Goal: Transaction & Acquisition: Purchase product/service

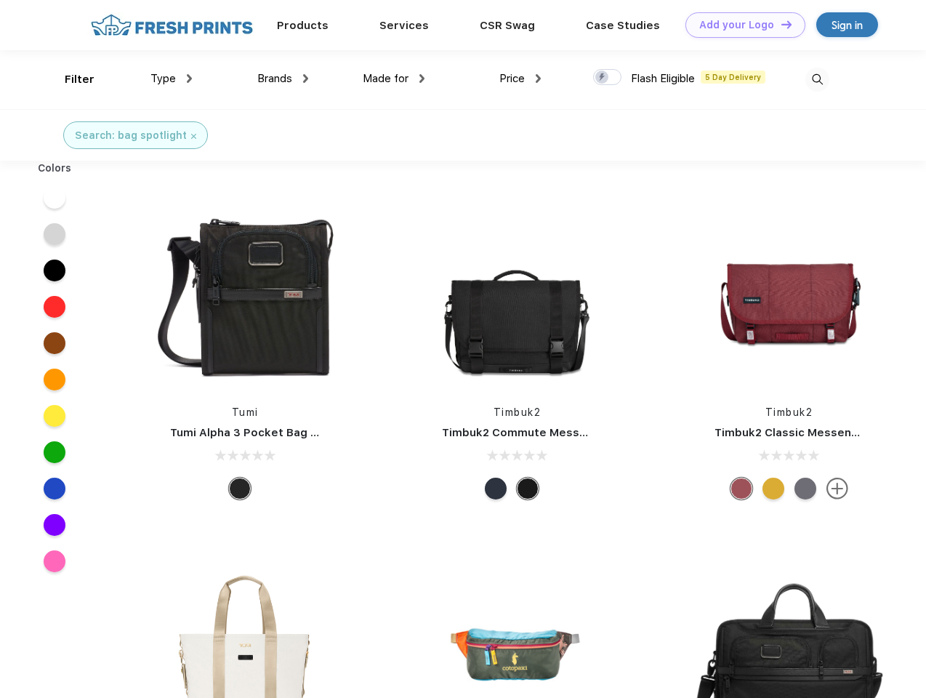
click at [740, 25] on link "Add your Logo Design Tool" at bounding box center [745, 24] width 120 height 25
click at [0, 0] on div "Design Tool" at bounding box center [0, 0] width 0 height 0
click at [780, 24] on link "Add your Logo Design Tool" at bounding box center [745, 24] width 120 height 25
click at [70, 79] on div "Filter" at bounding box center [80, 79] width 30 height 17
click at [171, 78] on span "Type" at bounding box center [162, 78] width 25 height 13
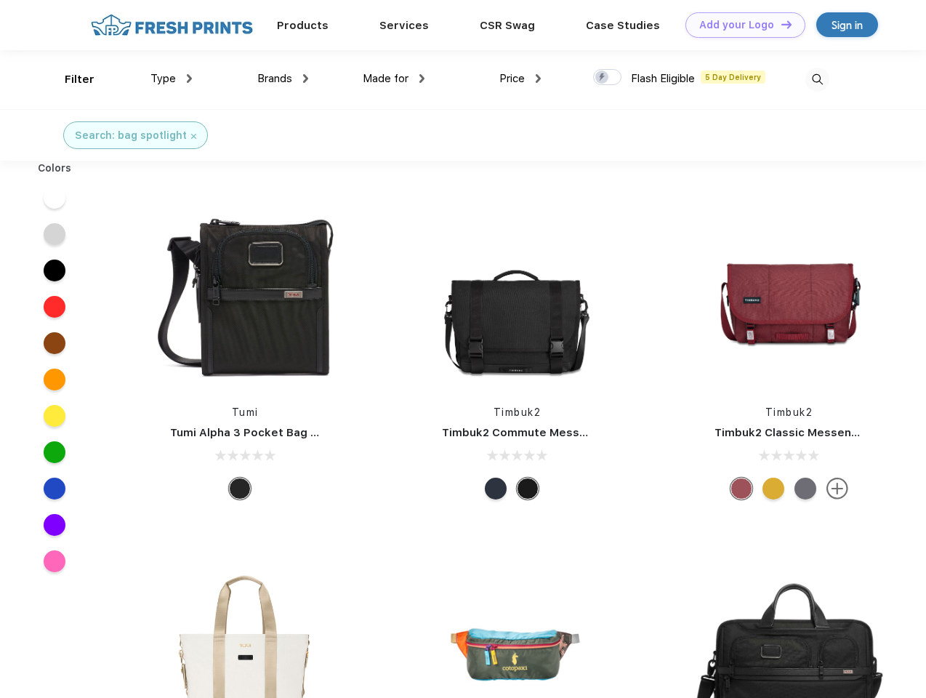
click at [283, 78] on span "Brands" at bounding box center [274, 78] width 35 height 13
click at [394, 78] on span "Made for" at bounding box center [386, 78] width 46 height 13
click at [520, 78] on span "Price" at bounding box center [511, 78] width 25 height 13
click at [607, 78] on div at bounding box center [607, 77] width 28 height 16
click at [602, 78] on input "checkbox" at bounding box center [597, 72] width 9 height 9
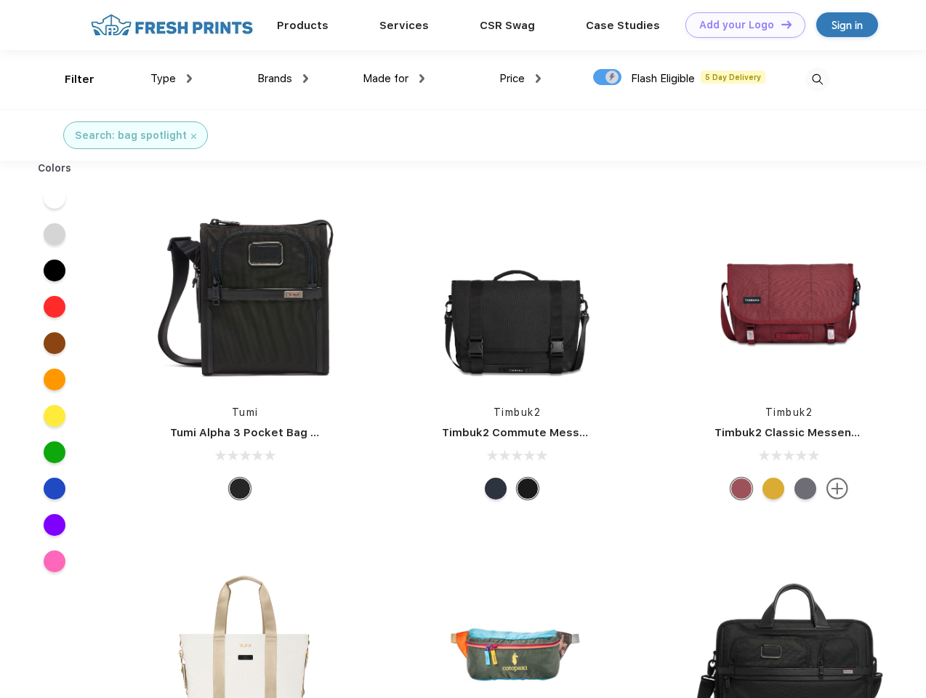
click at [817, 79] on img at bounding box center [817, 80] width 24 height 24
